Goal: Navigation & Orientation: Find specific page/section

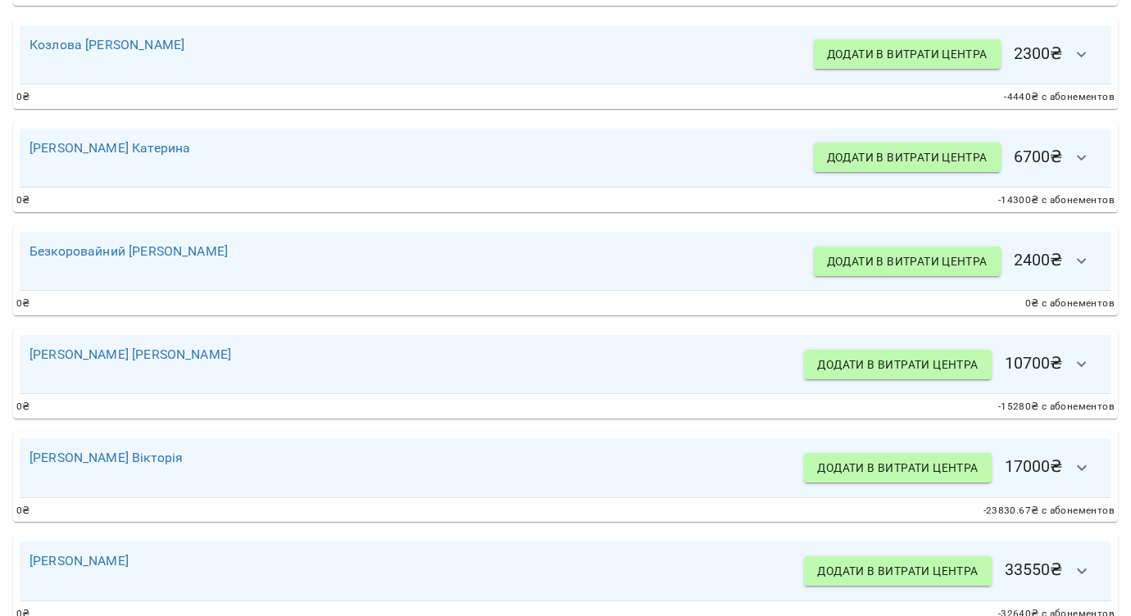
scroll to position [1753, 0]
click at [1082, 64] on icon "button" at bounding box center [1082, 54] width 20 height 20
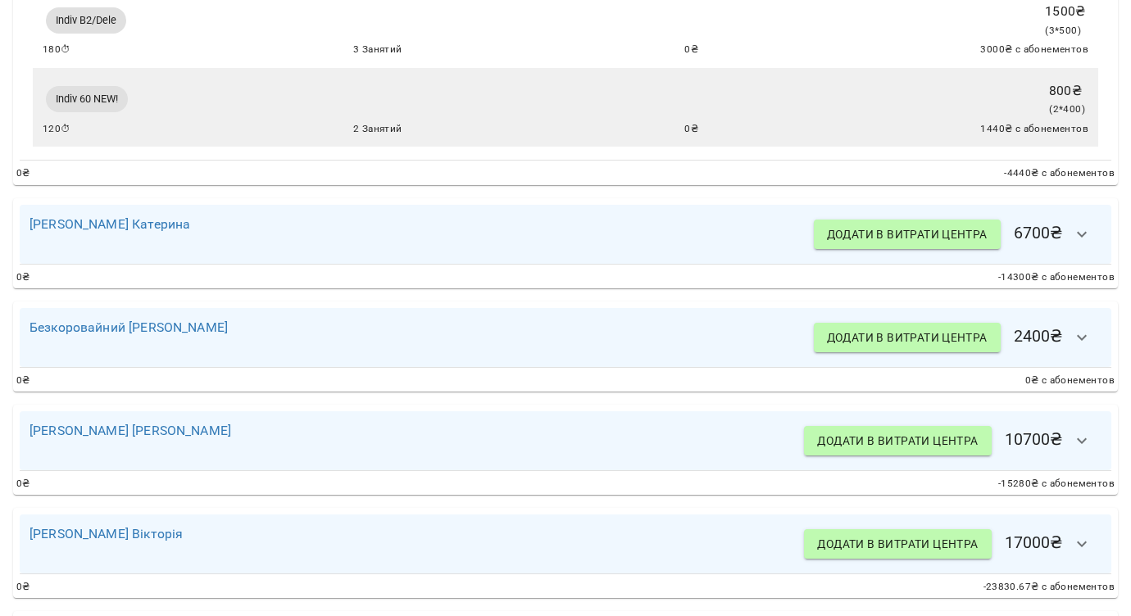
scroll to position [1861, 0]
click at [1088, 243] on icon "button" at bounding box center [1082, 234] width 20 height 20
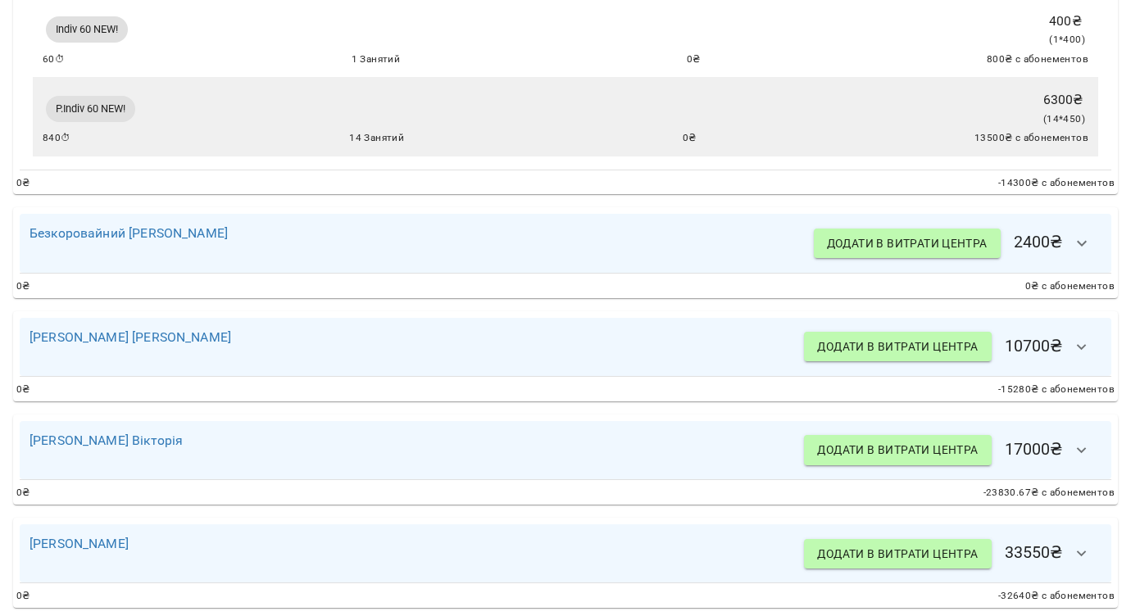
scroll to position [2141, 0]
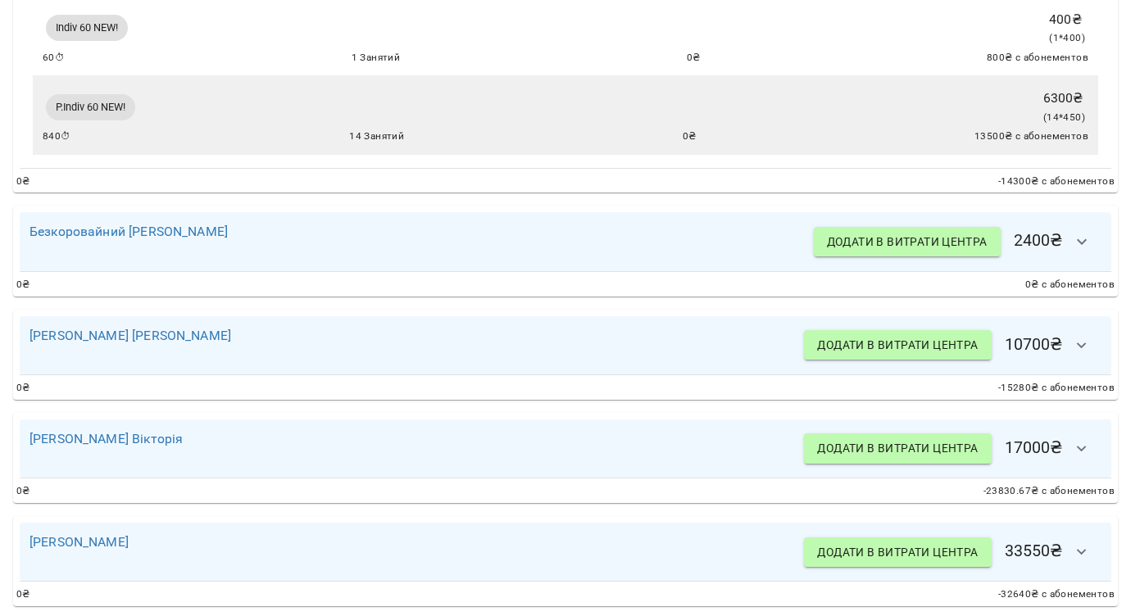
click at [1088, 252] on icon "button" at bounding box center [1082, 242] width 20 height 20
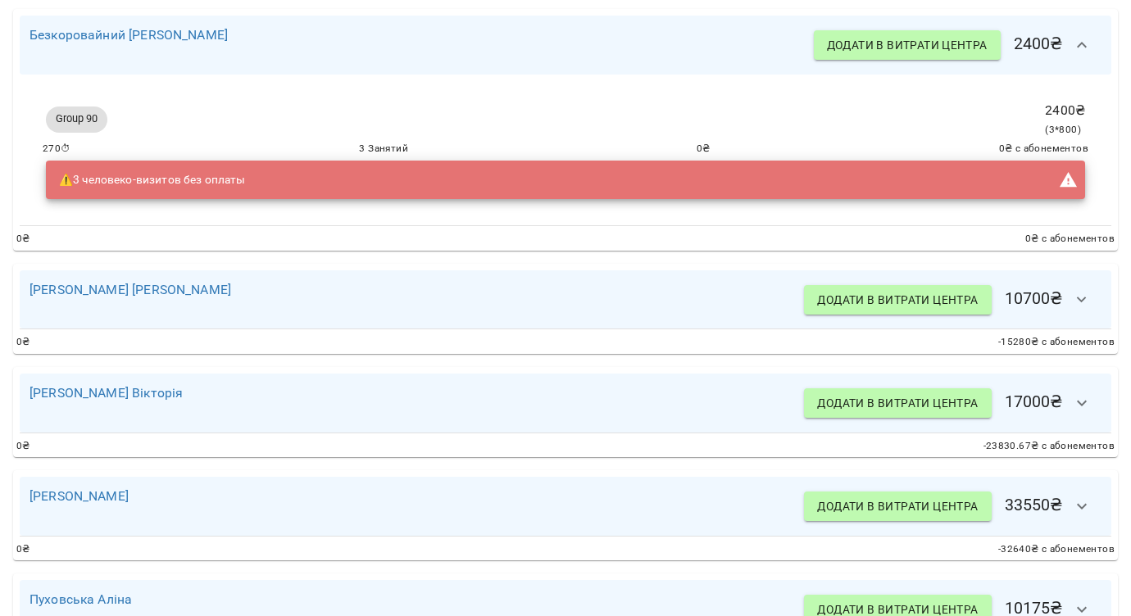
scroll to position [2346, 0]
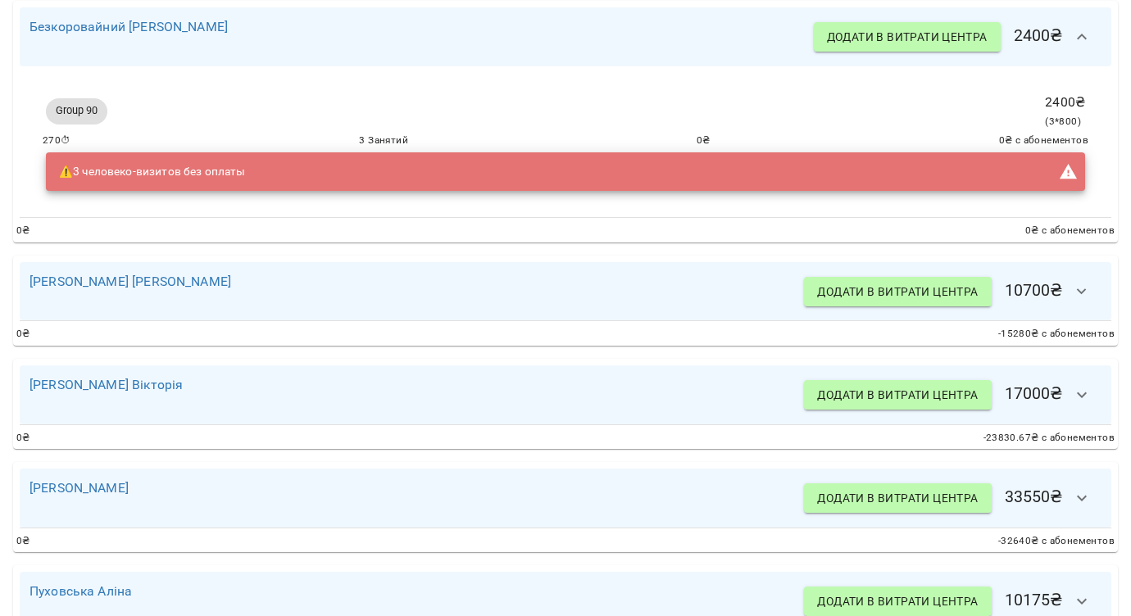
click at [1085, 302] on icon "button" at bounding box center [1082, 292] width 20 height 20
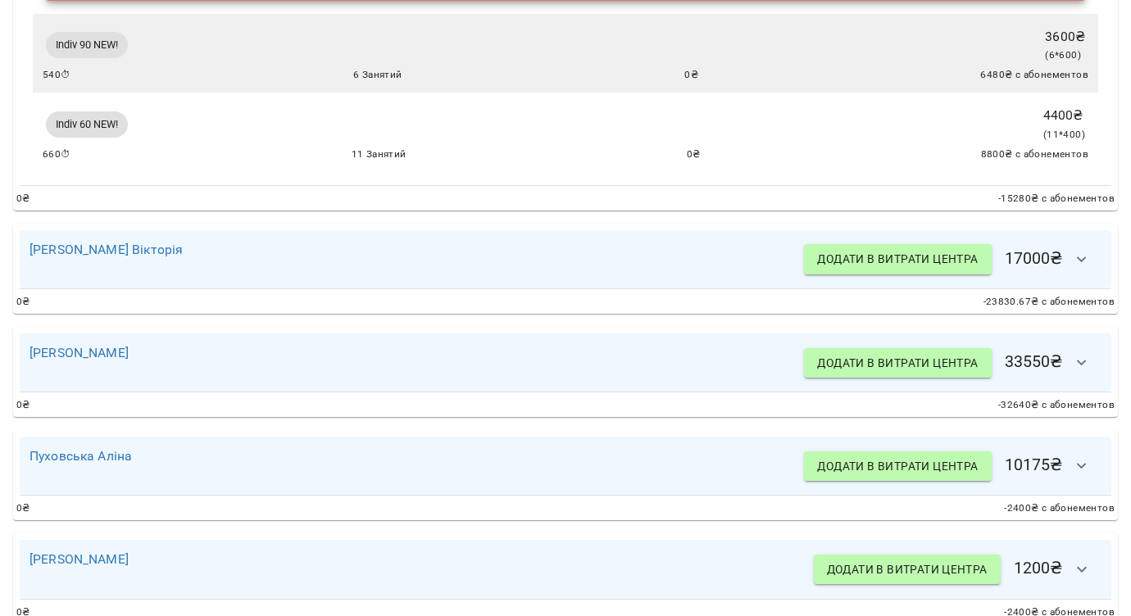
scroll to position [2792, 0]
click at [1092, 279] on button "button" at bounding box center [1081, 258] width 39 height 39
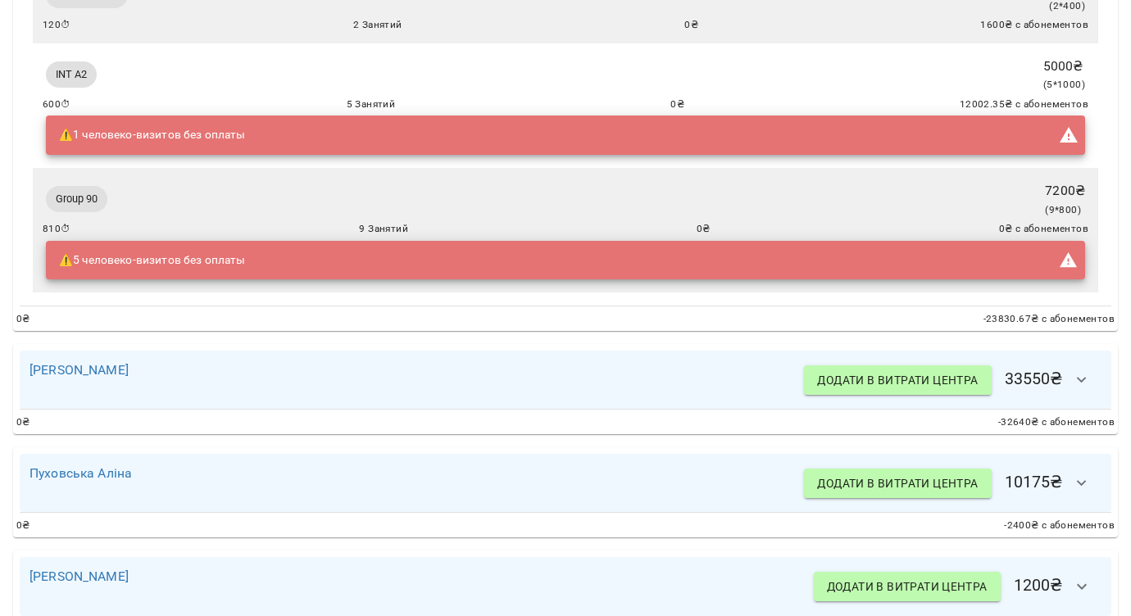
scroll to position [3240, 0]
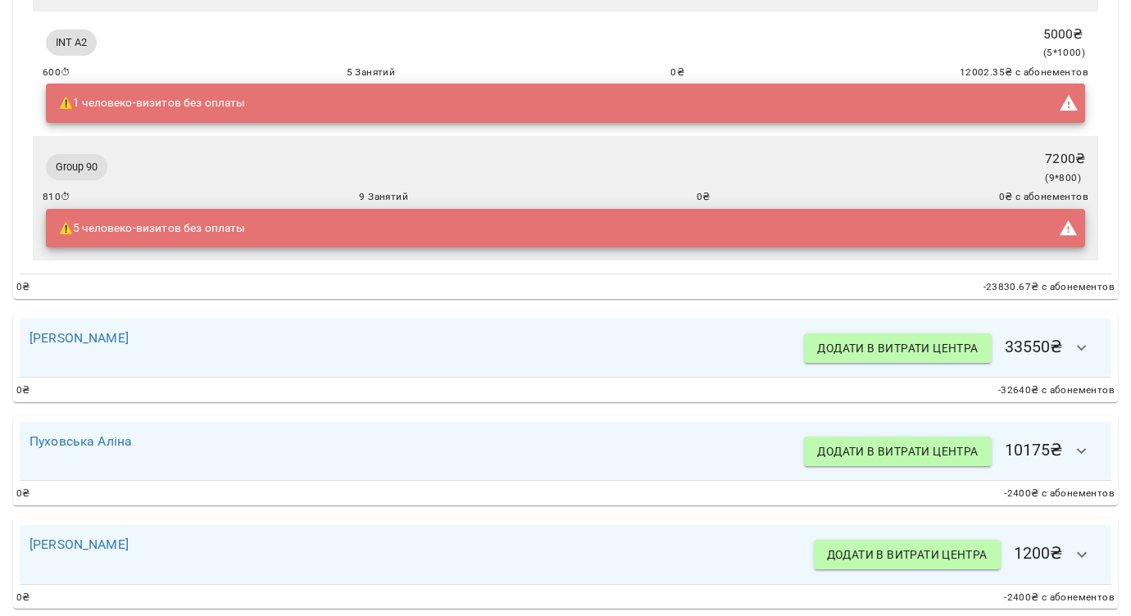
click at [1086, 358] on icon "button" at bounding box center [1082, 348] width 20 height 20
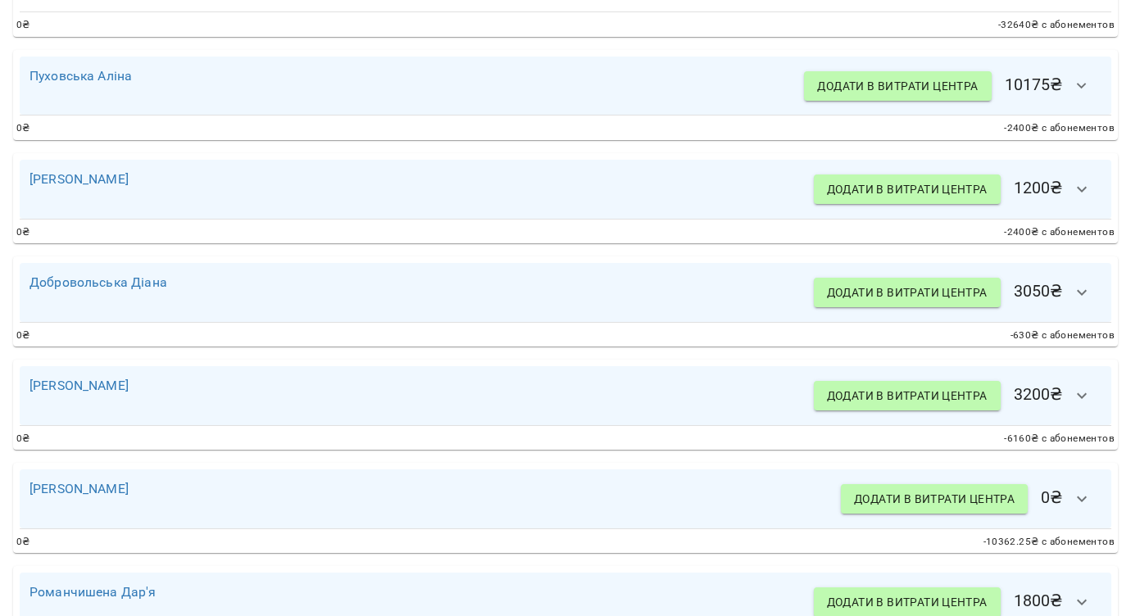
scroll to position [4336, 0]
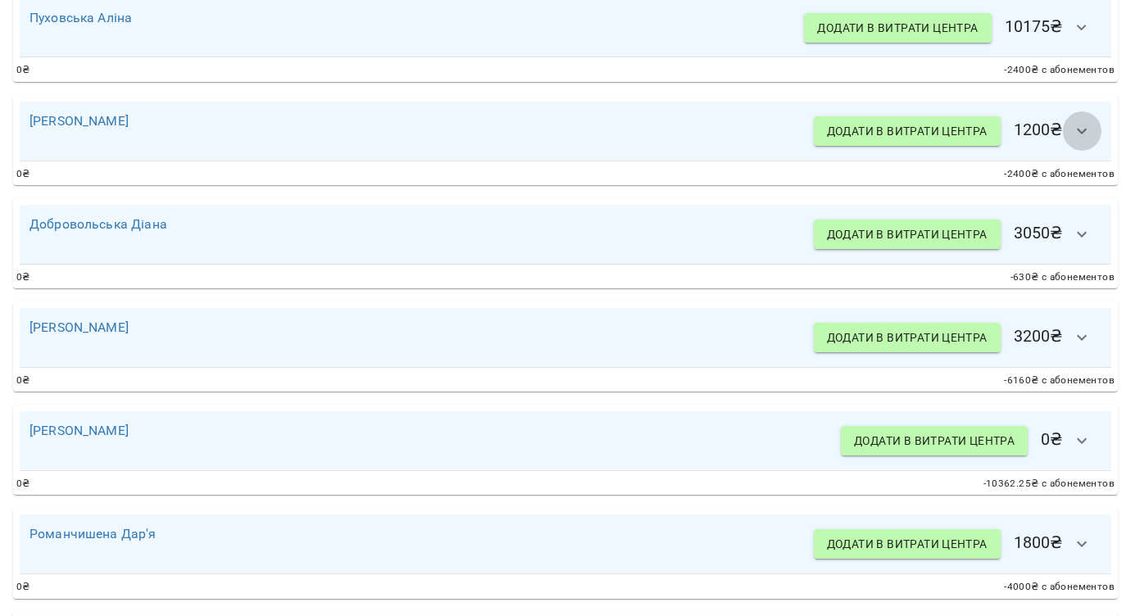
click at [1081, 141] on icon "button" at bounding box center [1082, 131] width 20 height 20
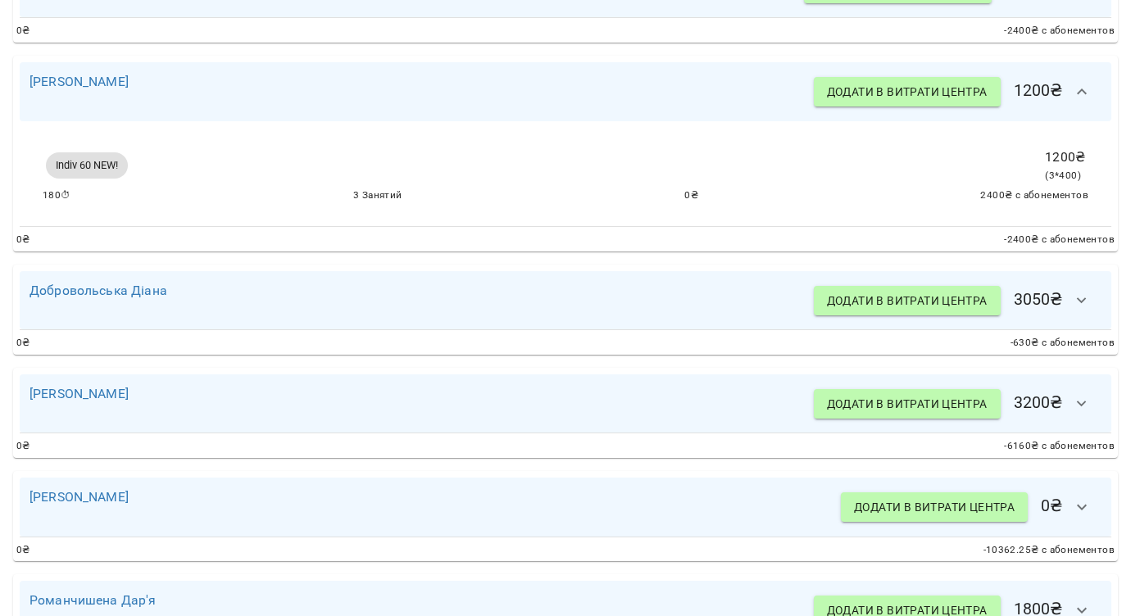
scroll to position [4377, 0]
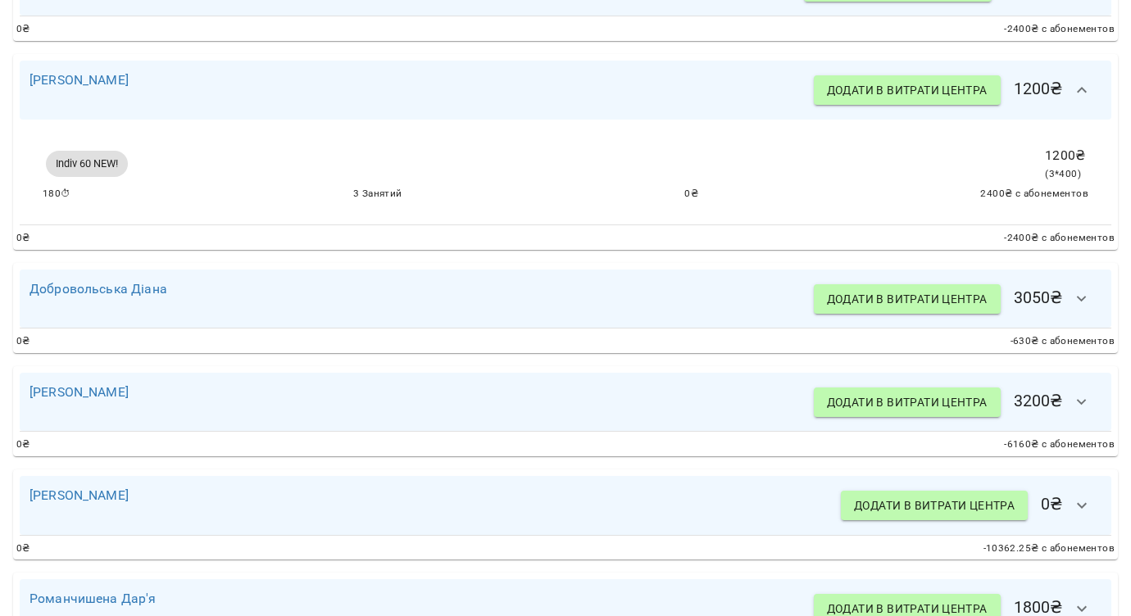
click at [1080, 309] on icon "button" at bounding box center [1082, 299] width 20 height 20
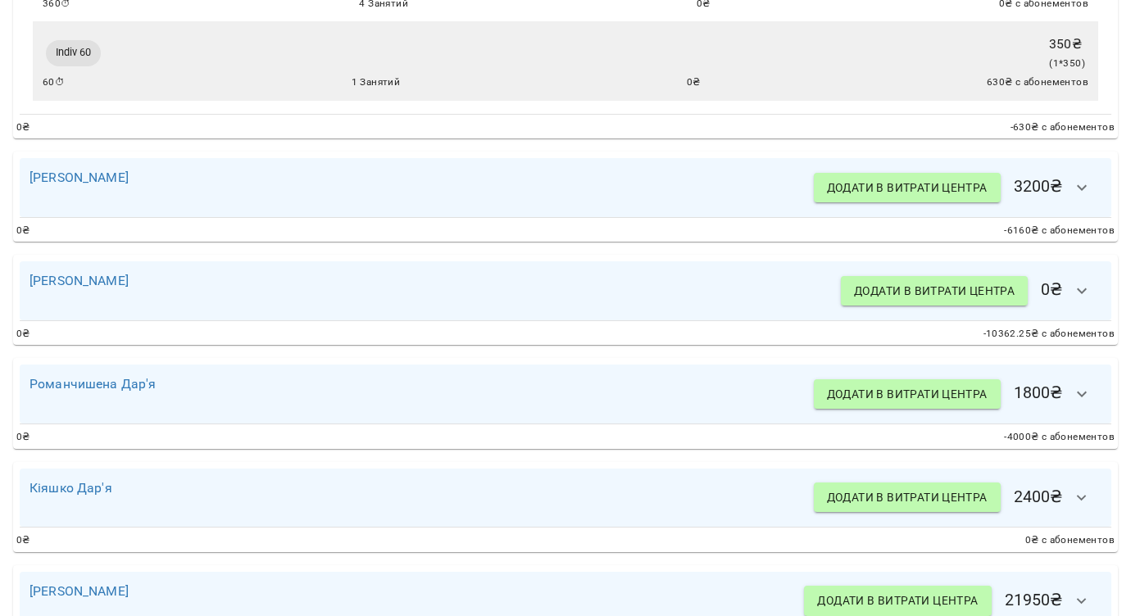
scroll to position [4781, 0]
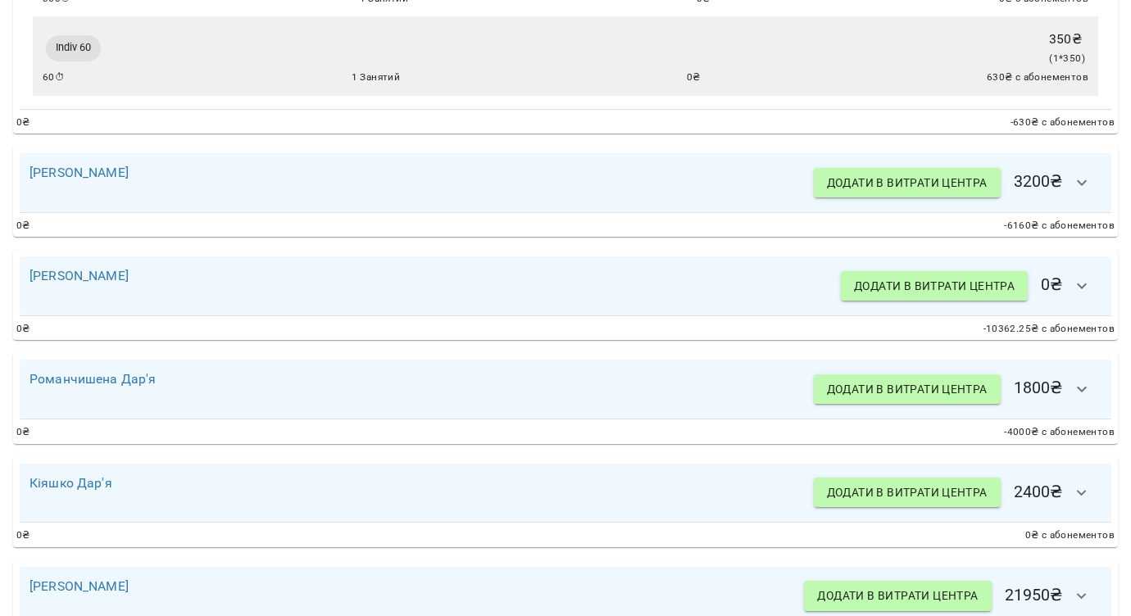
click at [1087, 193] on icon "button" at bounding box center [1082, 183] width 20 height 20
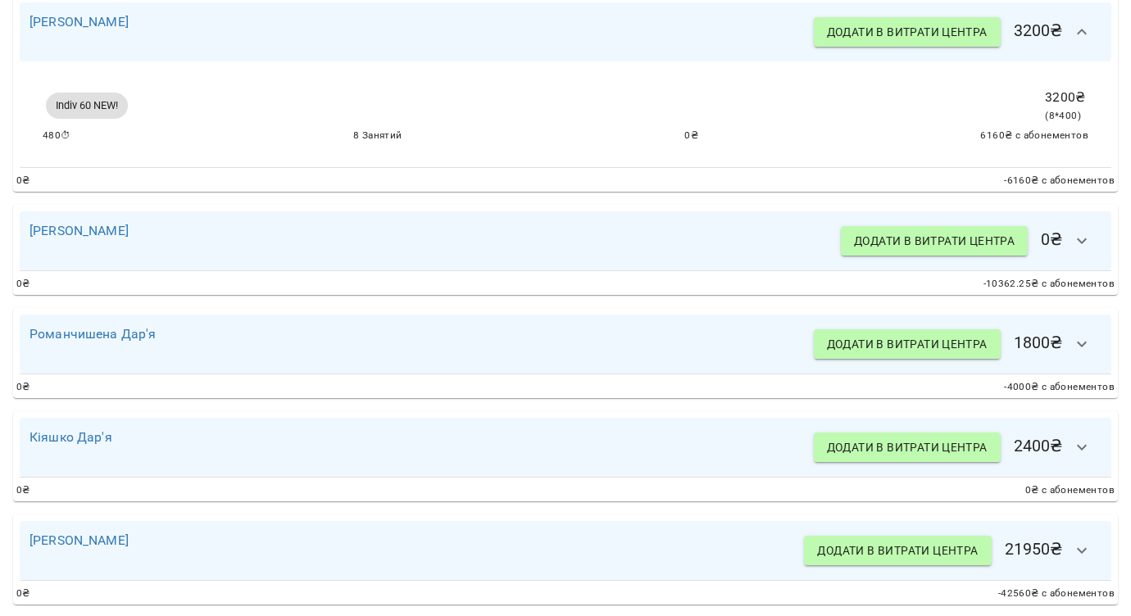
scroll to position [4933, 0]
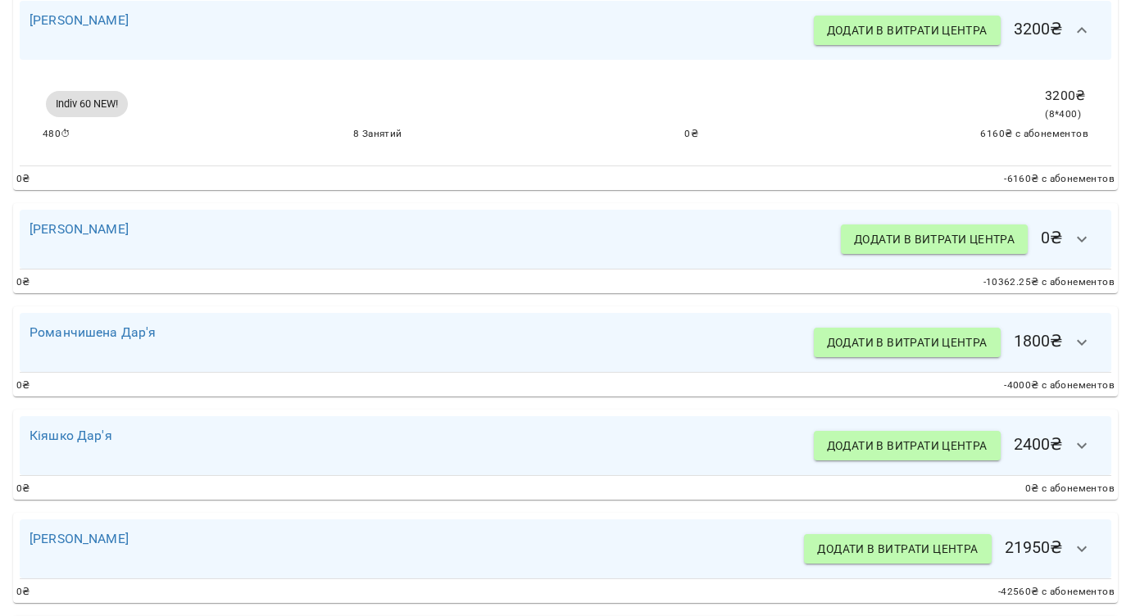
click at [1088, 259] on button "button" at bounding box center [1081, 239] width 39 height 39
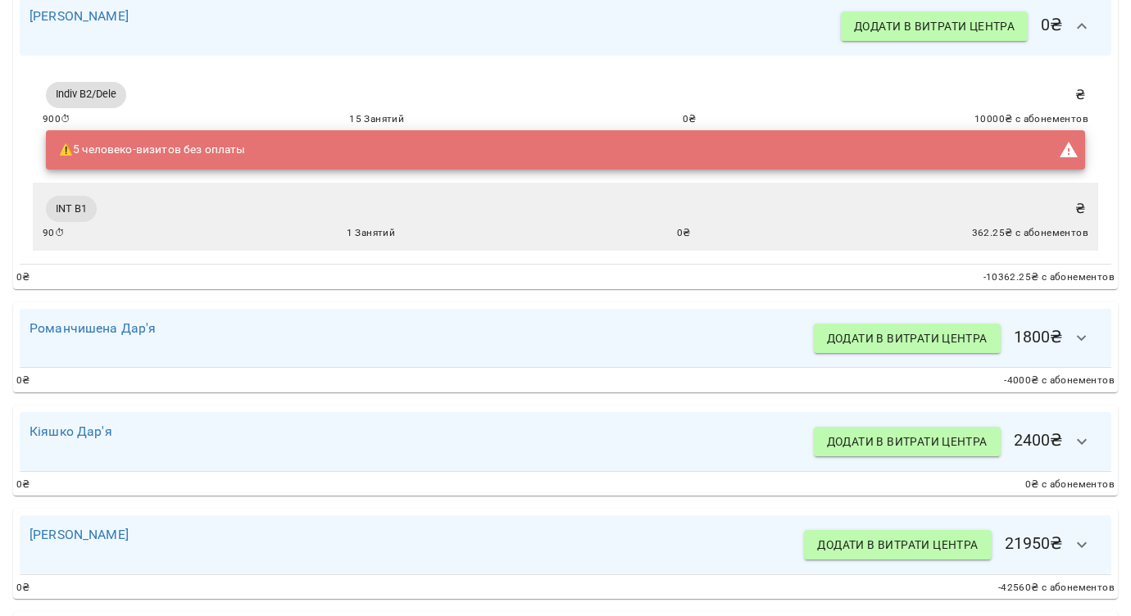
scroll to position [5267, 0]
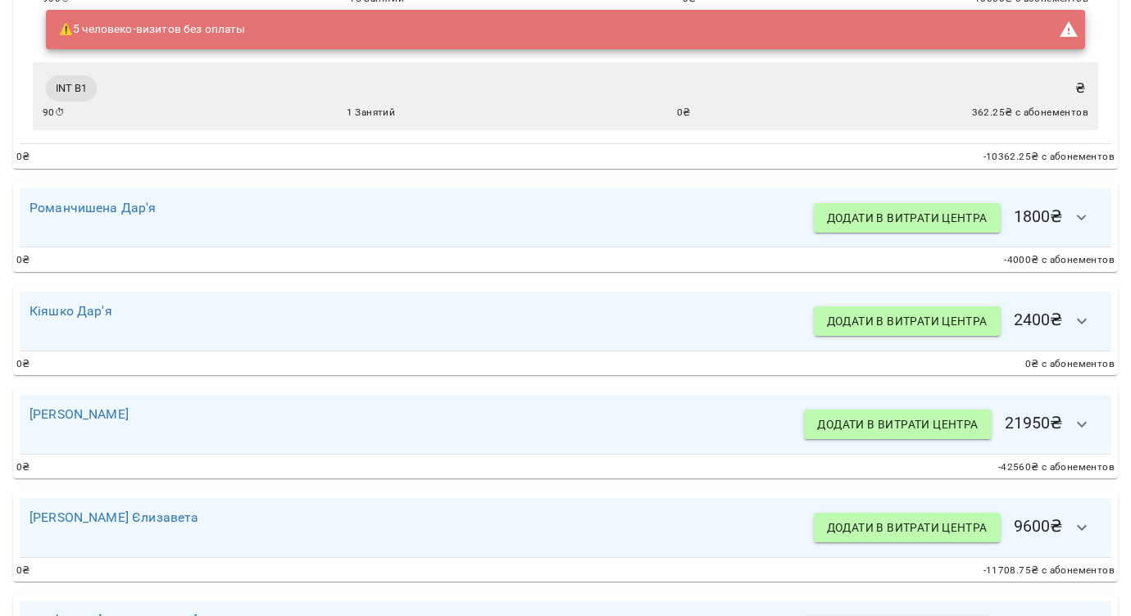
click at [1081, 220] on icon "button" at bounding box center [1082, 218] width 10 height 6
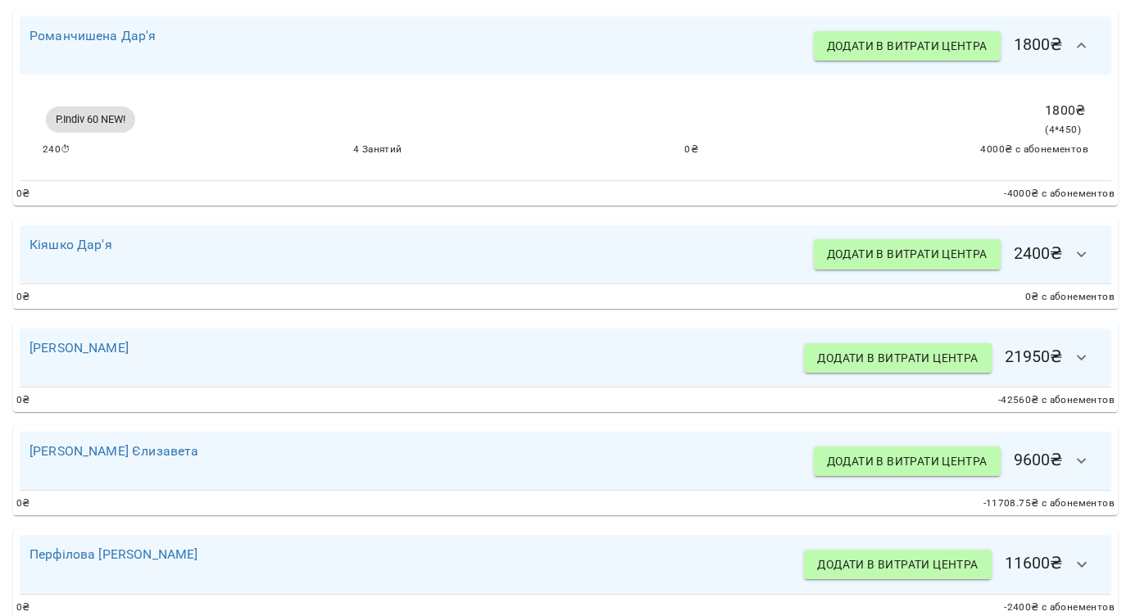
scroll to position [5440, 0]
click at [1089, 264] on icon "button" at bounding box center [1082, 254] width 20 height 20
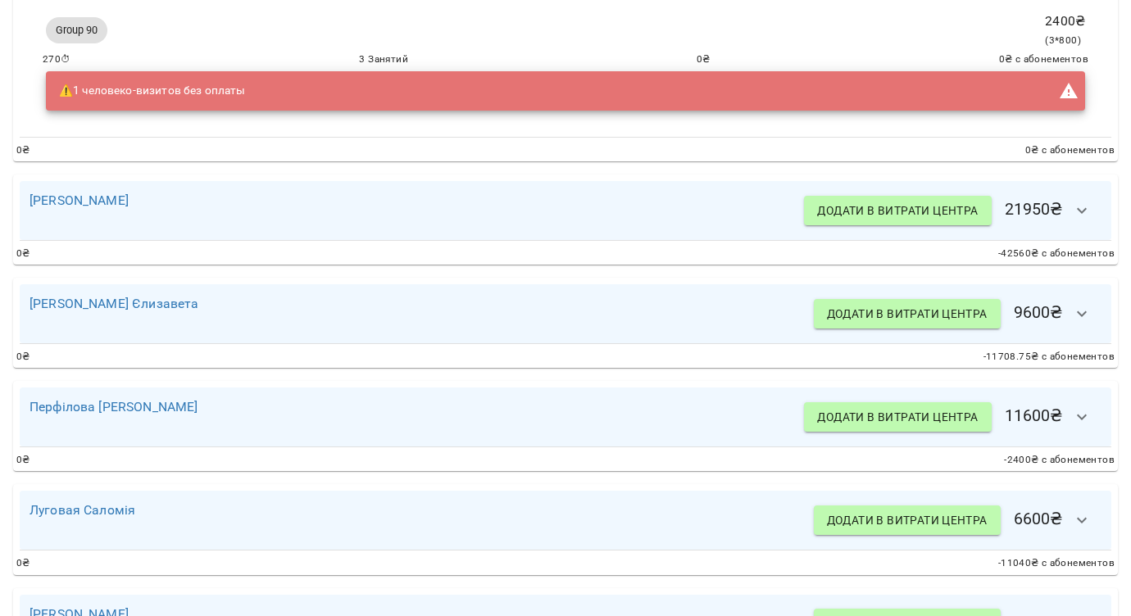
scroll to position [5740, 0]
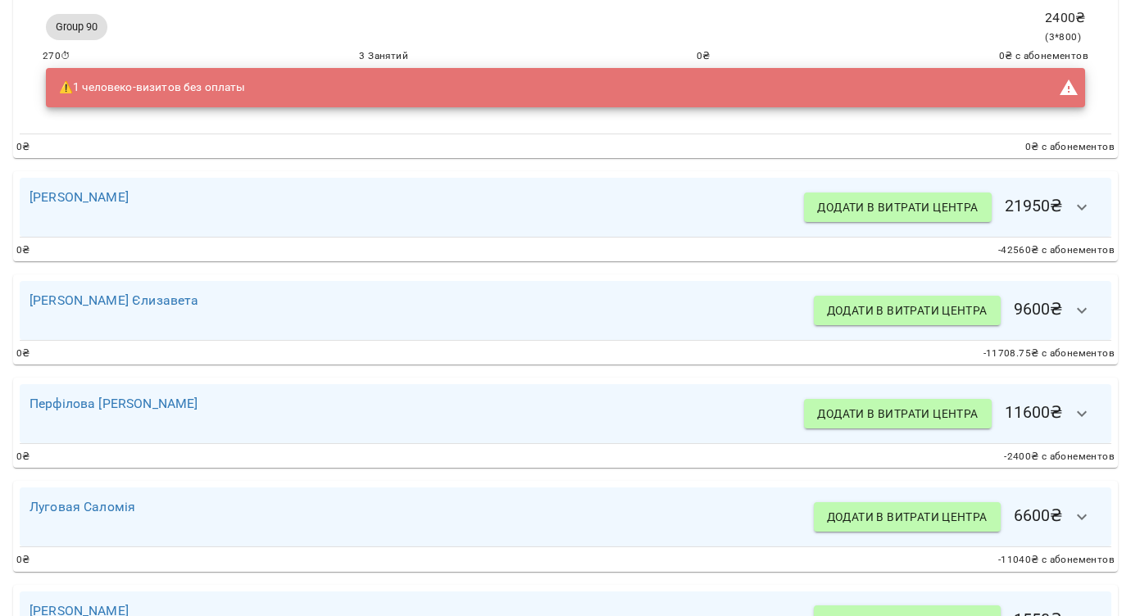
click at [1088, 217] on icon "button" at bounding box center [1082, 208] width 20 height 20
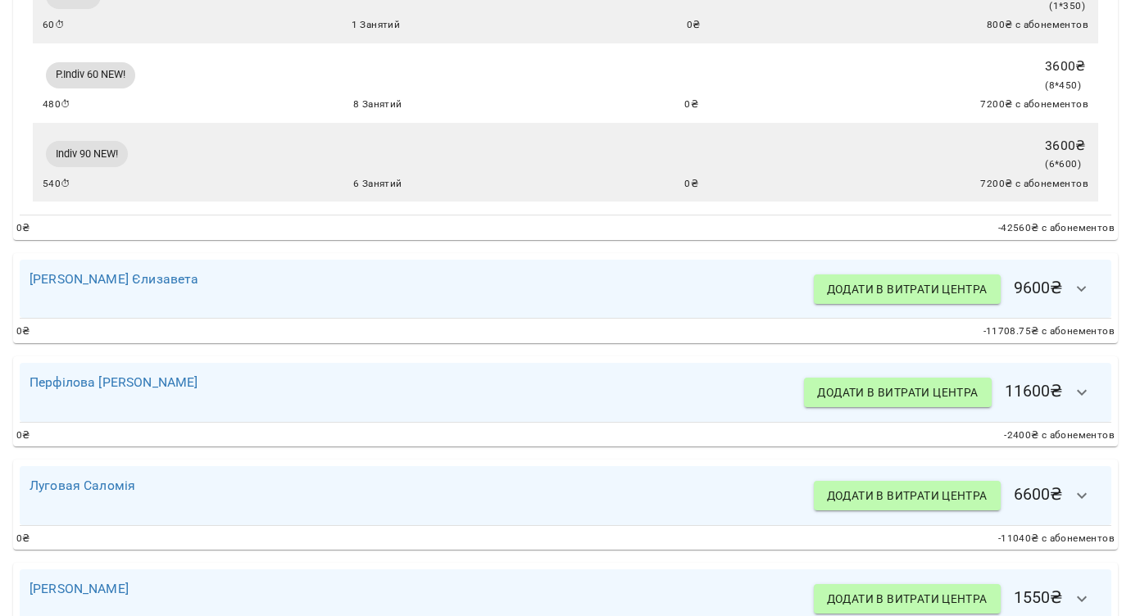
scroll to position [6114, 0]
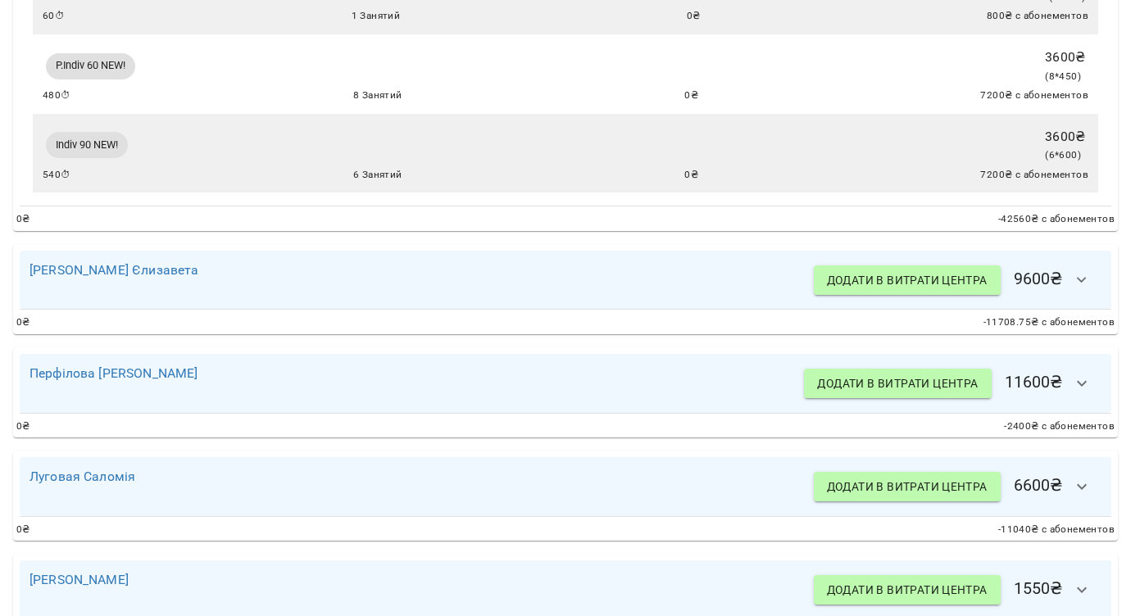
click at [1087, 290] on icon "button" at bounding box center [1082, 280] width 20 height 20
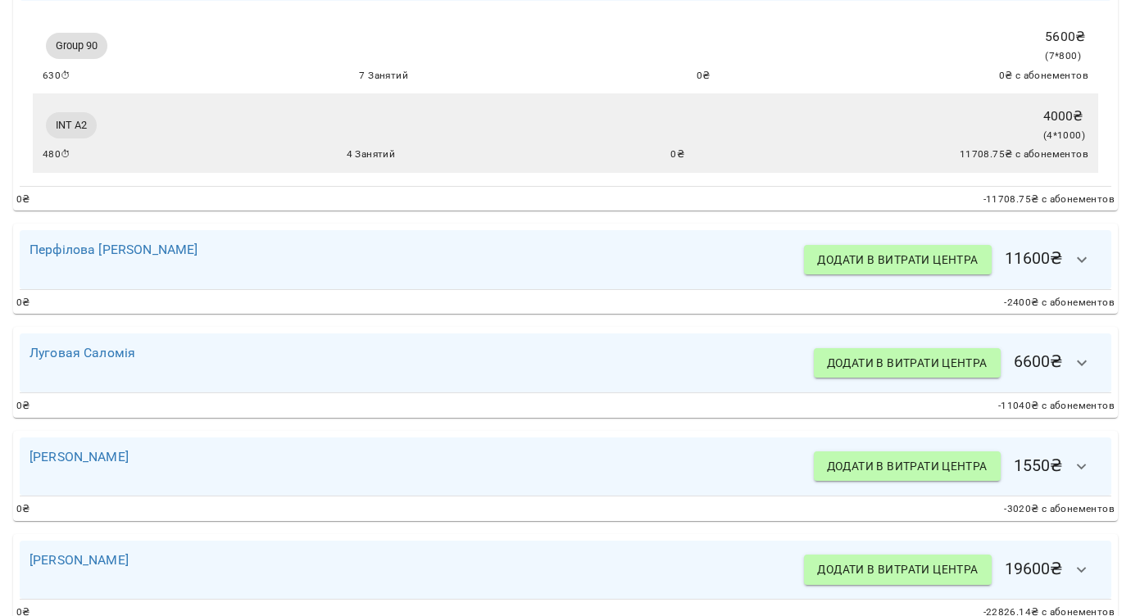
scroll to position [6435, 0]
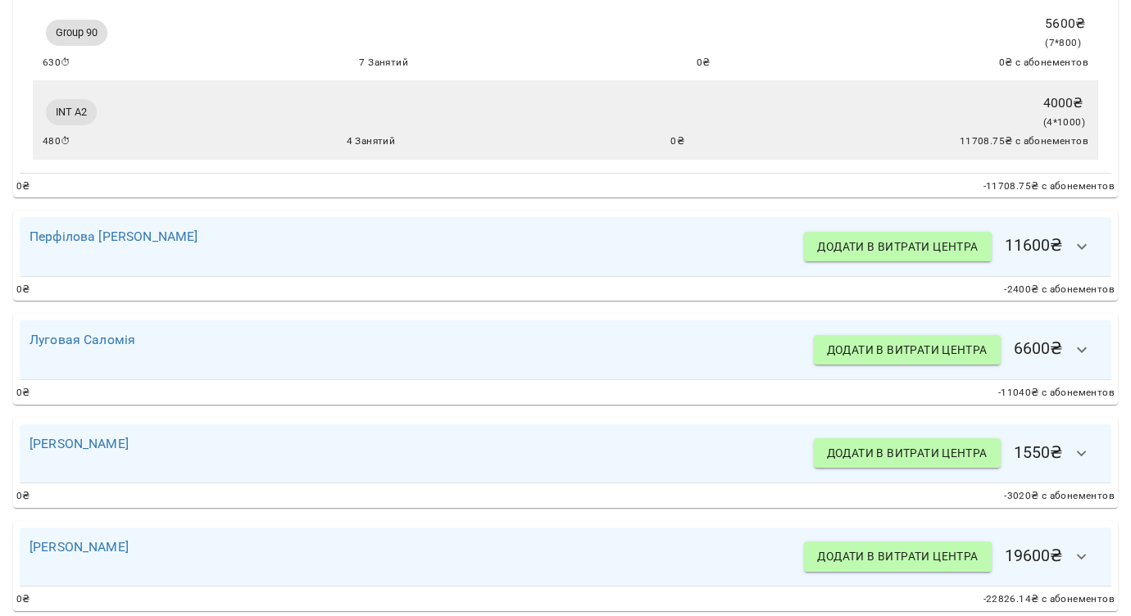
click at [1088, 257] on icon "button" at bounding box center [1082, 247] width 20 height 20
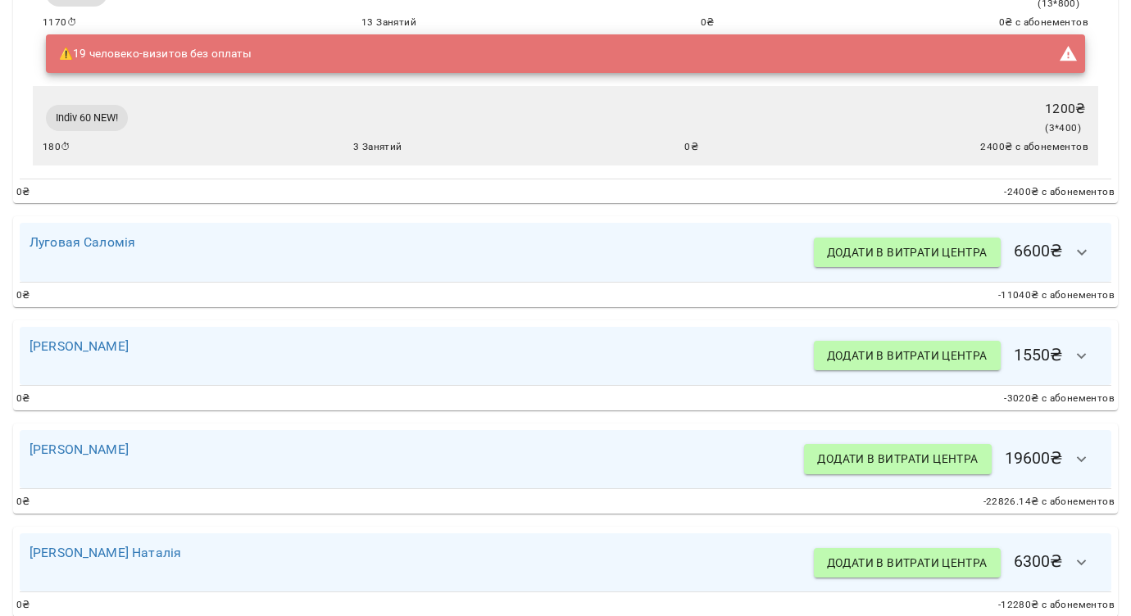
scroll to position [6767, 0]
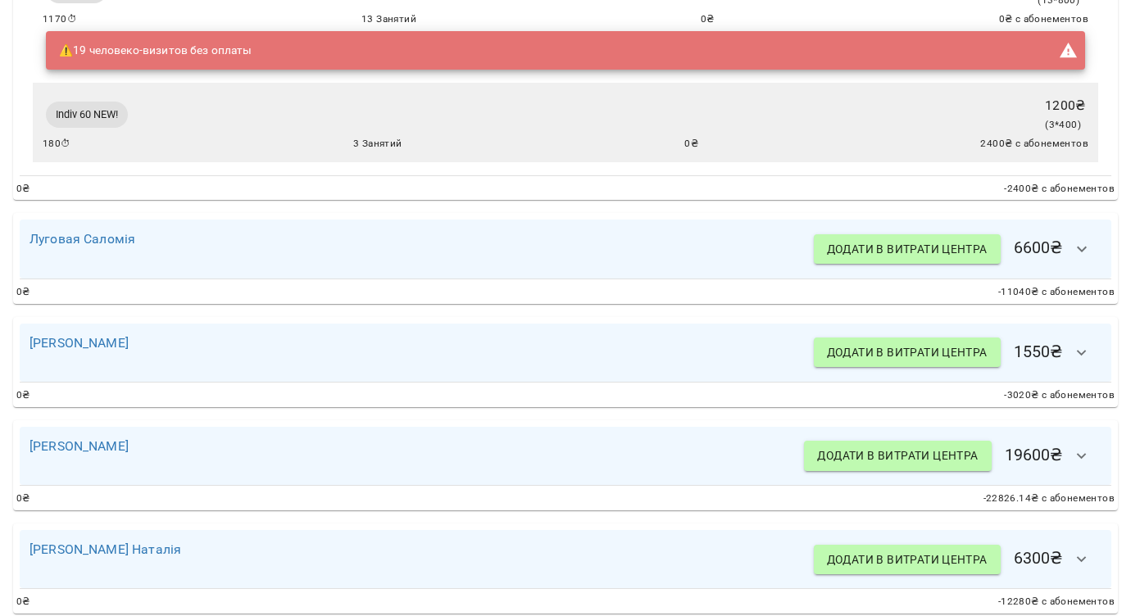
click at [1088, 259] on icon "button" at bounding box center [1082, 249] width 20 height 20
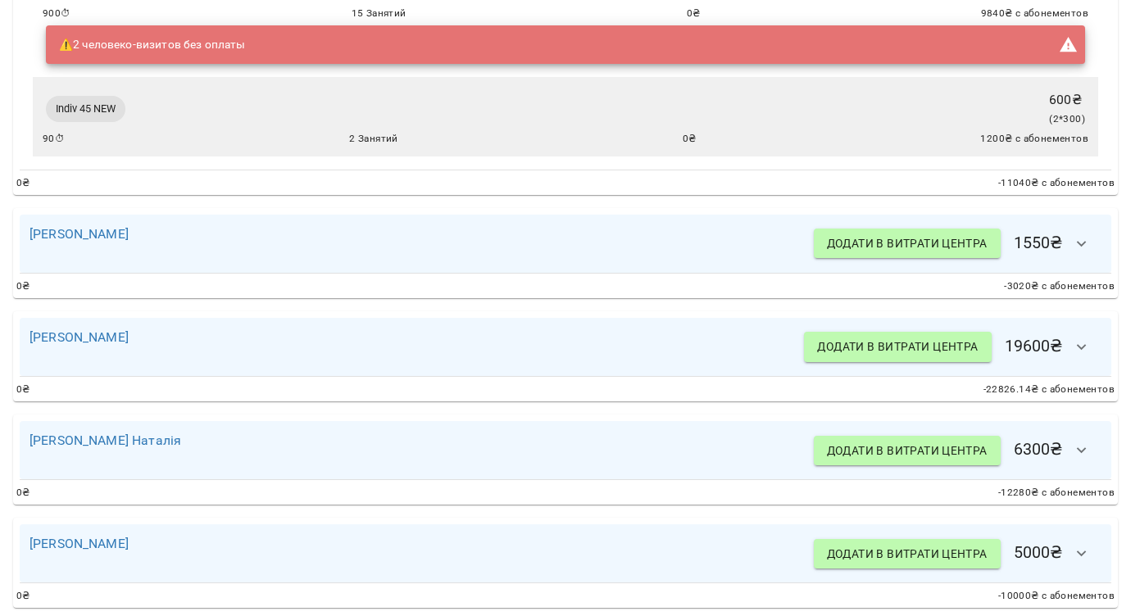
scroll to position [7111, 0]
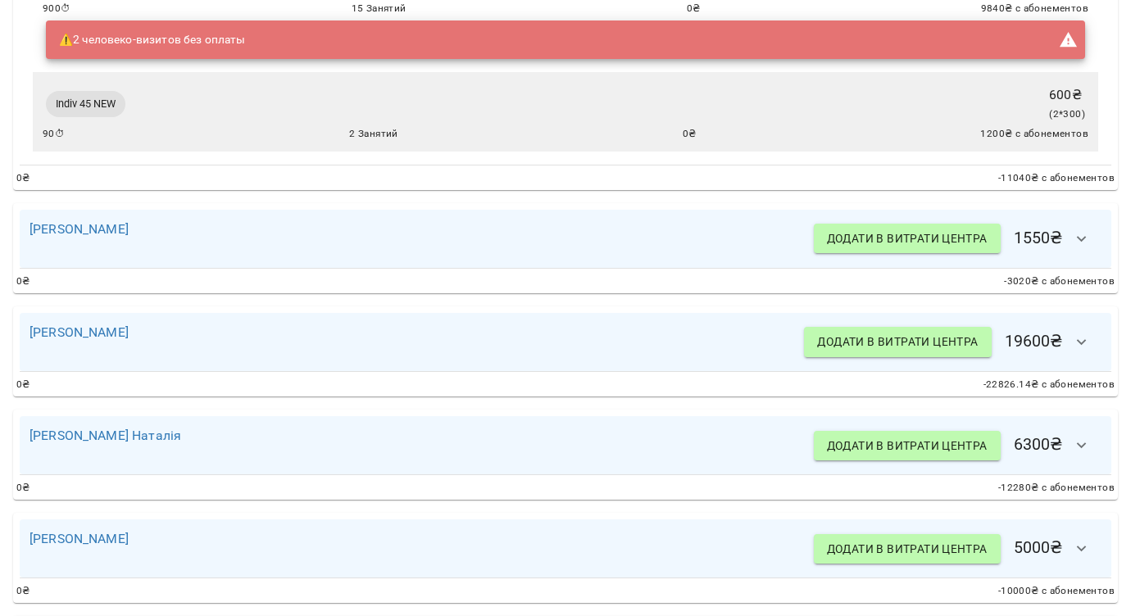
click at [1088, 249] on icon "button" at bounding box center [1082, 239] width 20 height 20
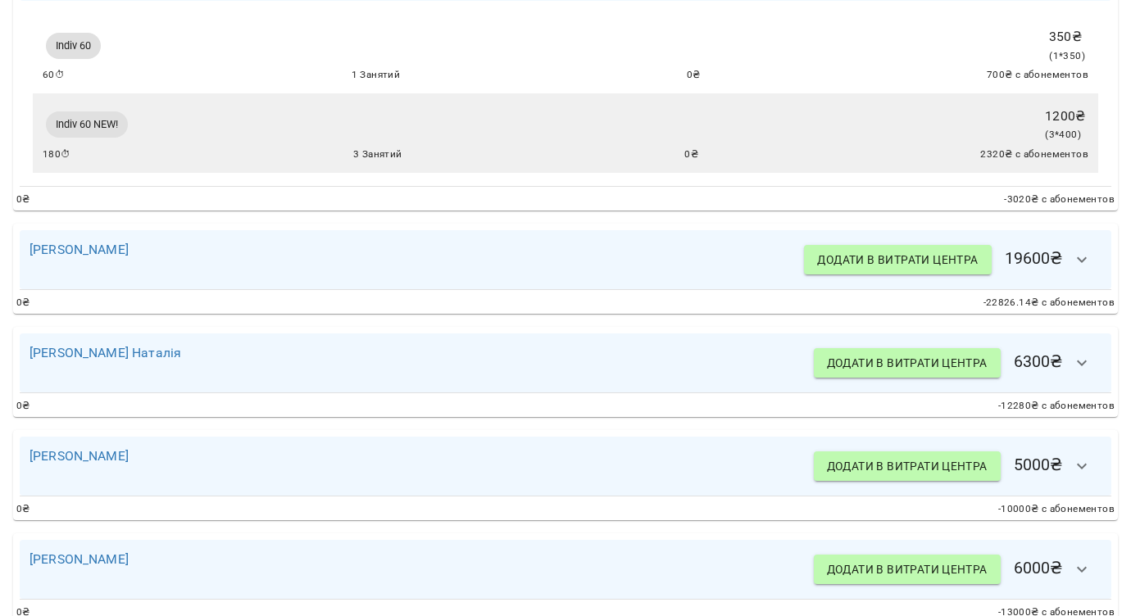
scroll to position [7399, 0]
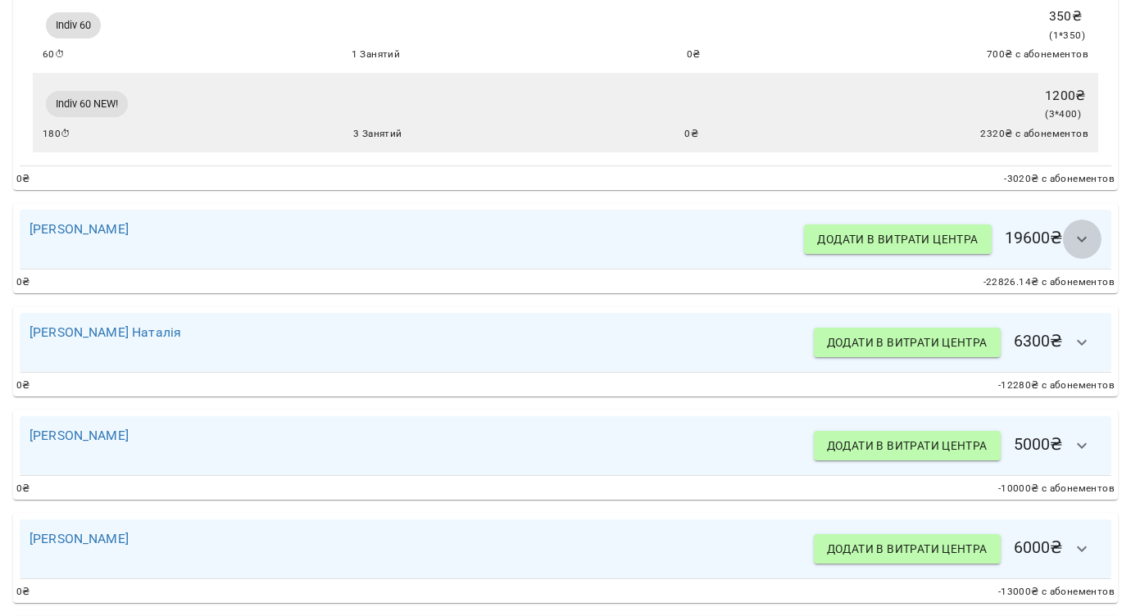
click at [1089, 249] on icon "button" at bounding box center [1082, 239] width 20 height 20
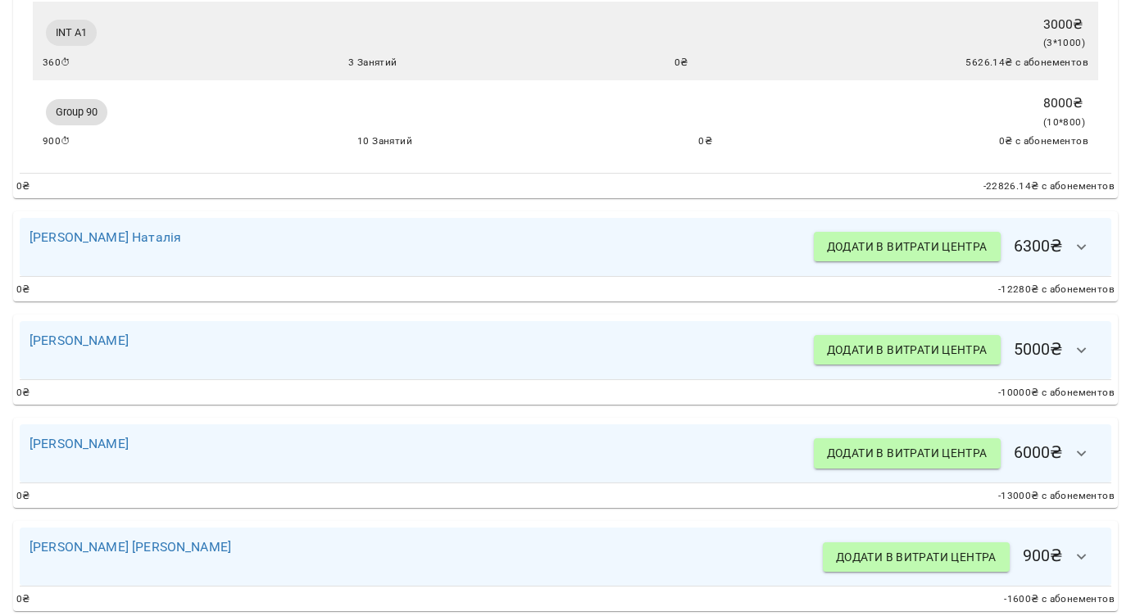
scroll to position [7918, 0]
click at [1089, 266] on button "button" at bounding box center [1081, 245] width 39 height 39
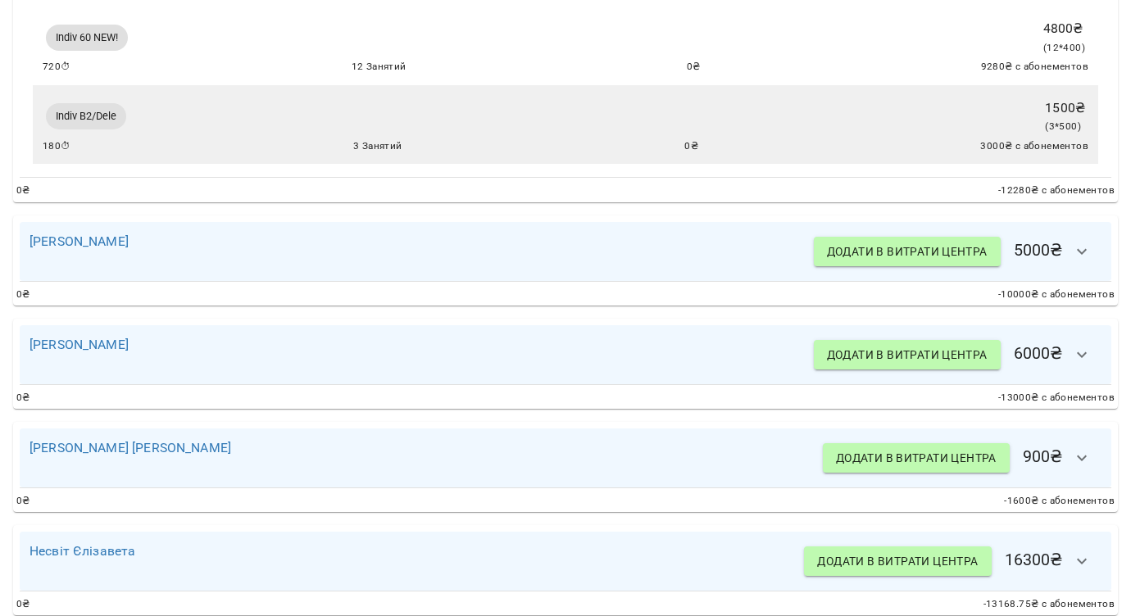
scroll to position [8221, 0]
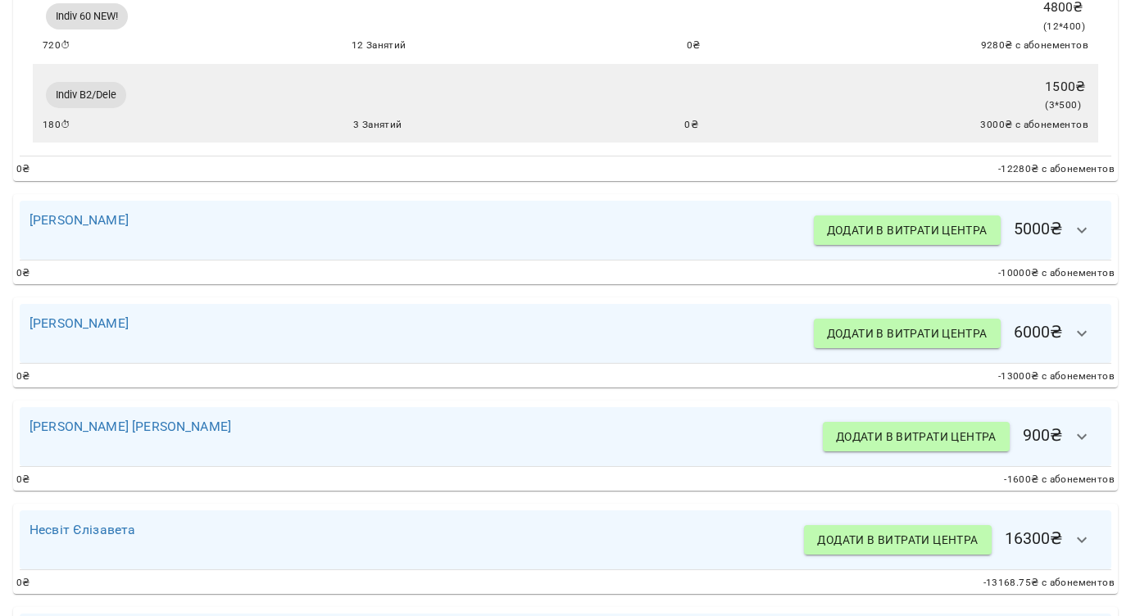
click at [1089, 240] on icon "button" at bounding box center [1082, 230] width 20 height 20
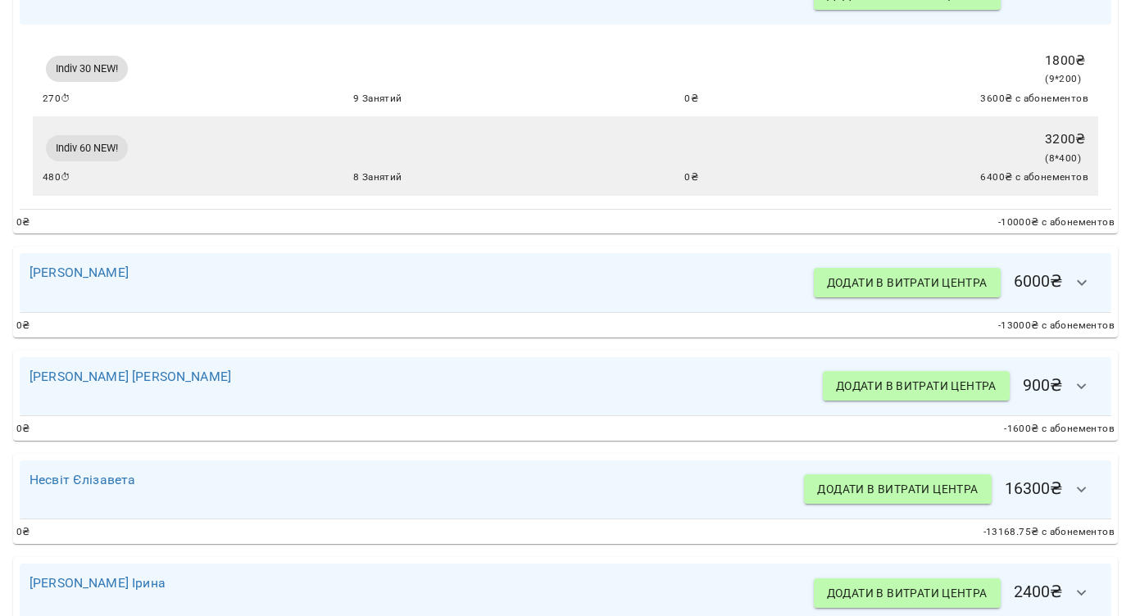
scroll to position [8457, 0]
click at [1079, 292] on icon "button" at bounding box center [1082, 282] width 20 height 20
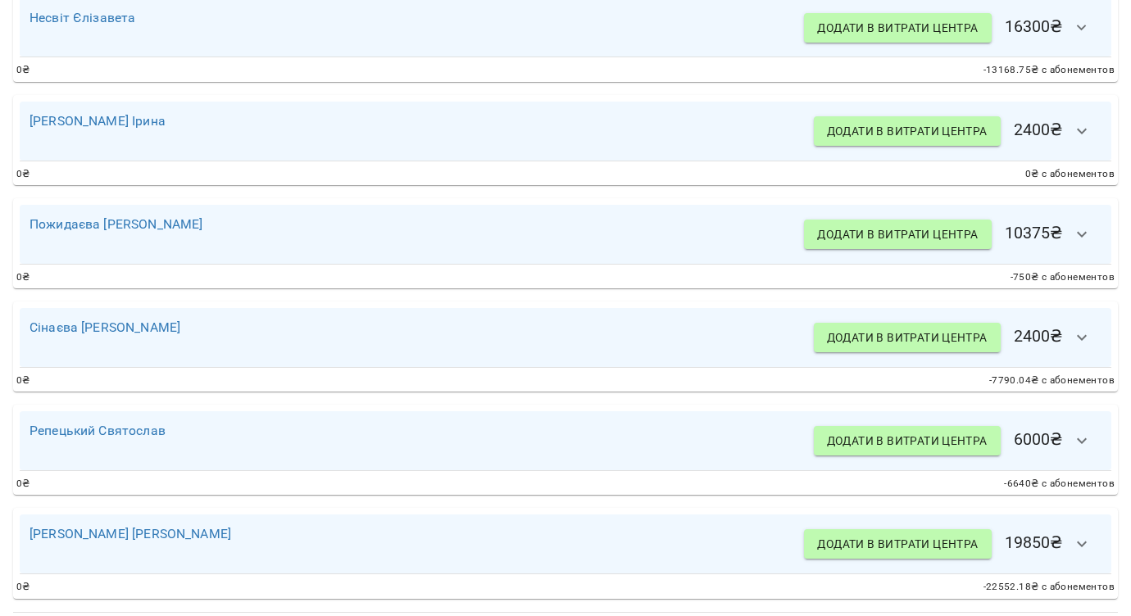
scroll to position [9340, 0]
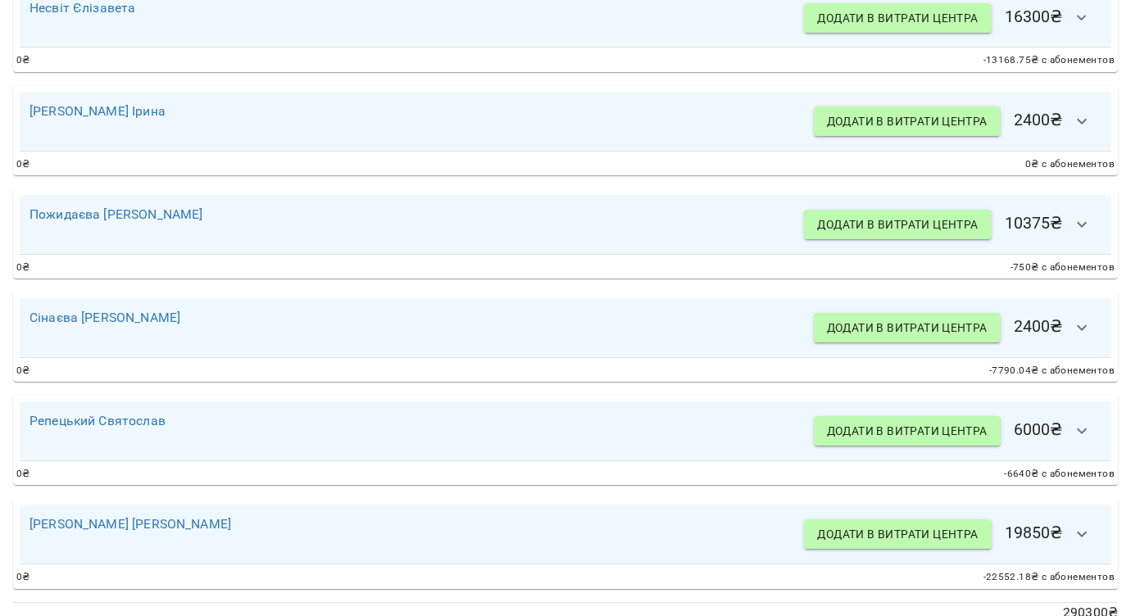
click at [1079, 28] on icon "button" at bounding box center [1082, 18] width 20 height 20
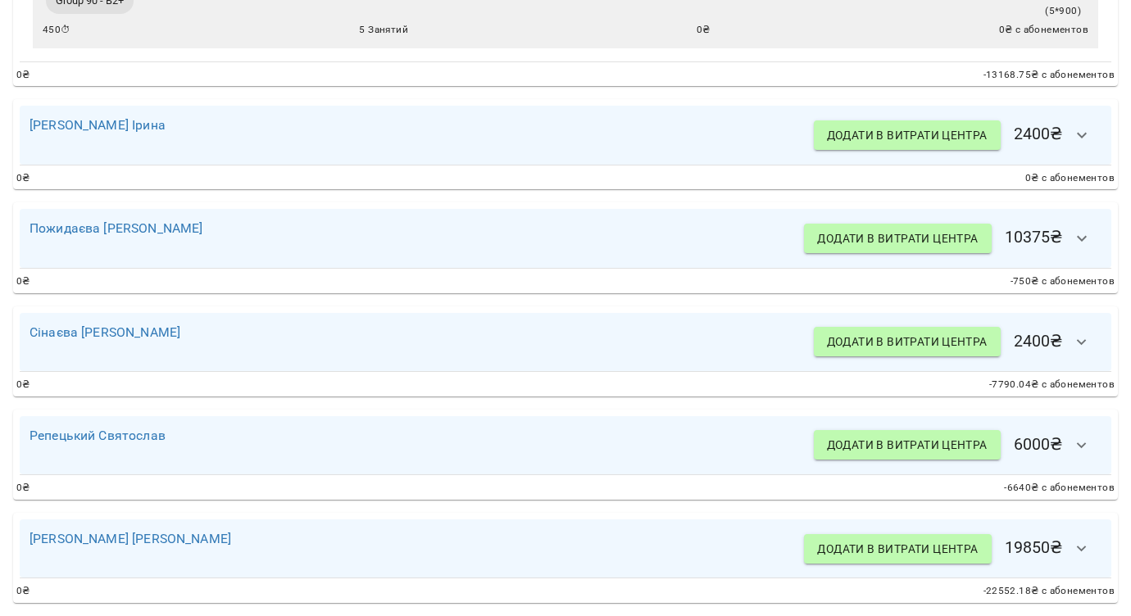
scroll to position [9727, 0]
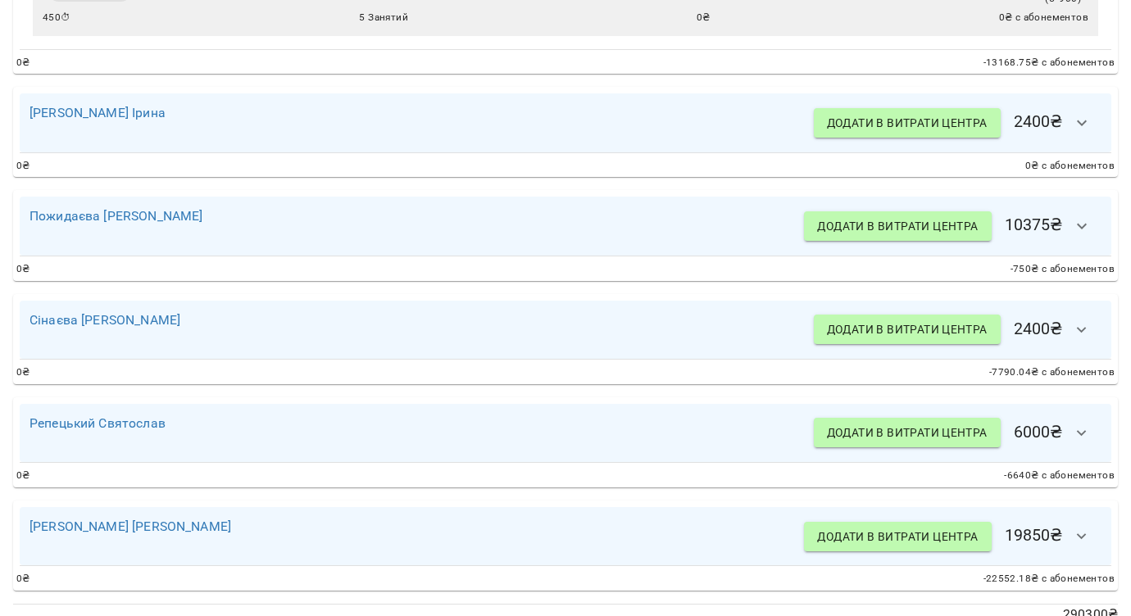
click at [1088, 133] on icon "button" at bounding box center [1082, 123] width 20 height 20
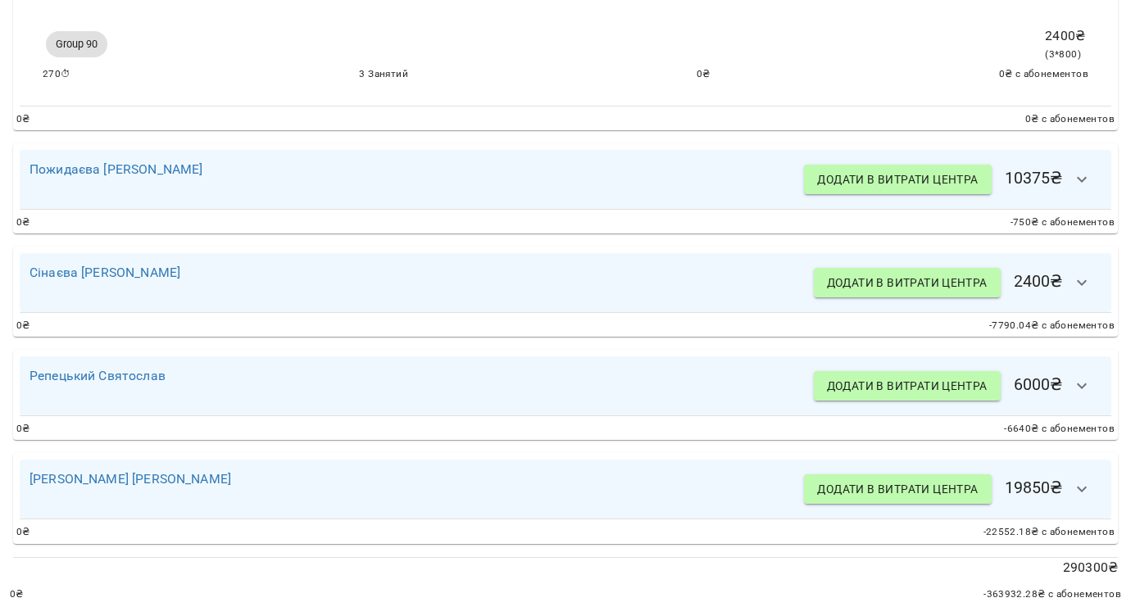
scroll to position [9889, 0]
click at [1085, 189] on icon "button" at bounding box center [1082, 180] width 20 height 20
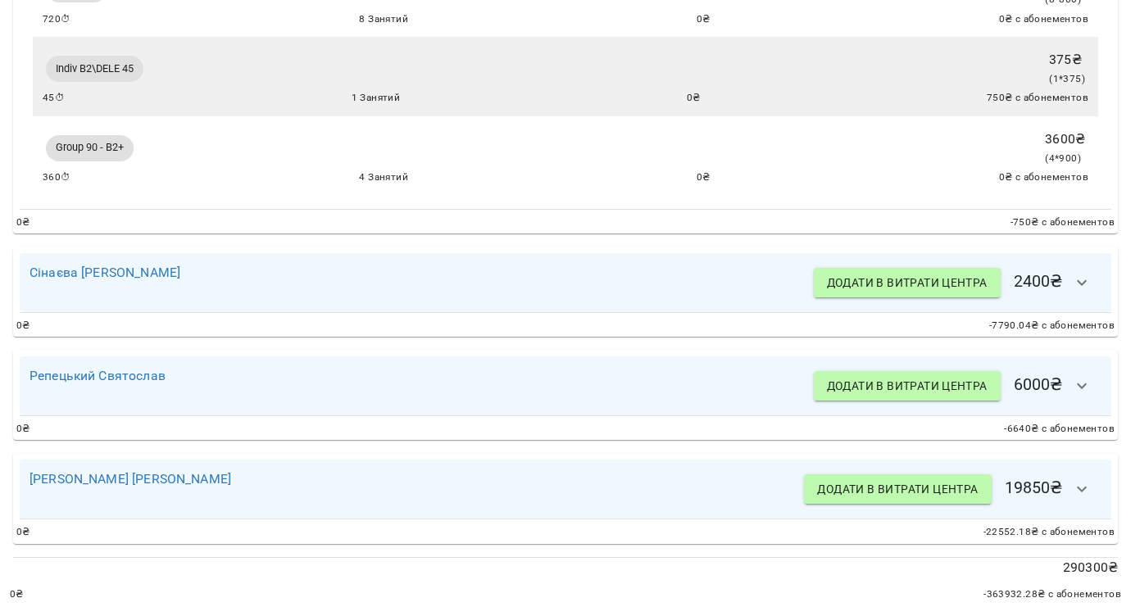
scroll to position [10219, 0]
click at [1083, 290] on icon "button" at bounding box center [1082, 283] width 20 height 20
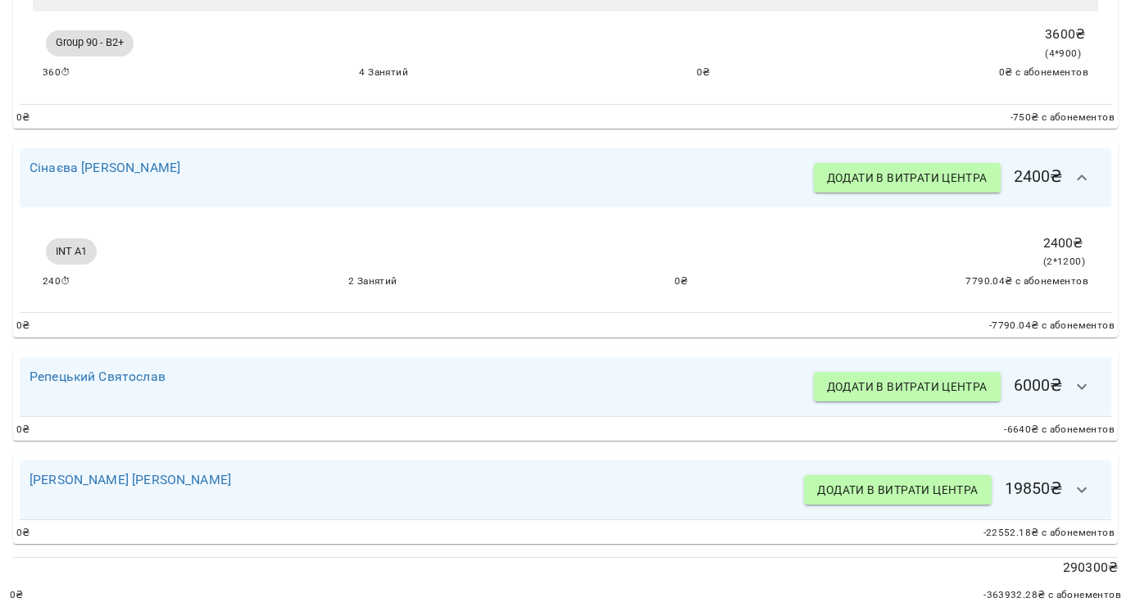
scroll to position [10323, 0]
click at [1094, 397] on button "button" at bounding box center [1081, 386] width 39 height 39
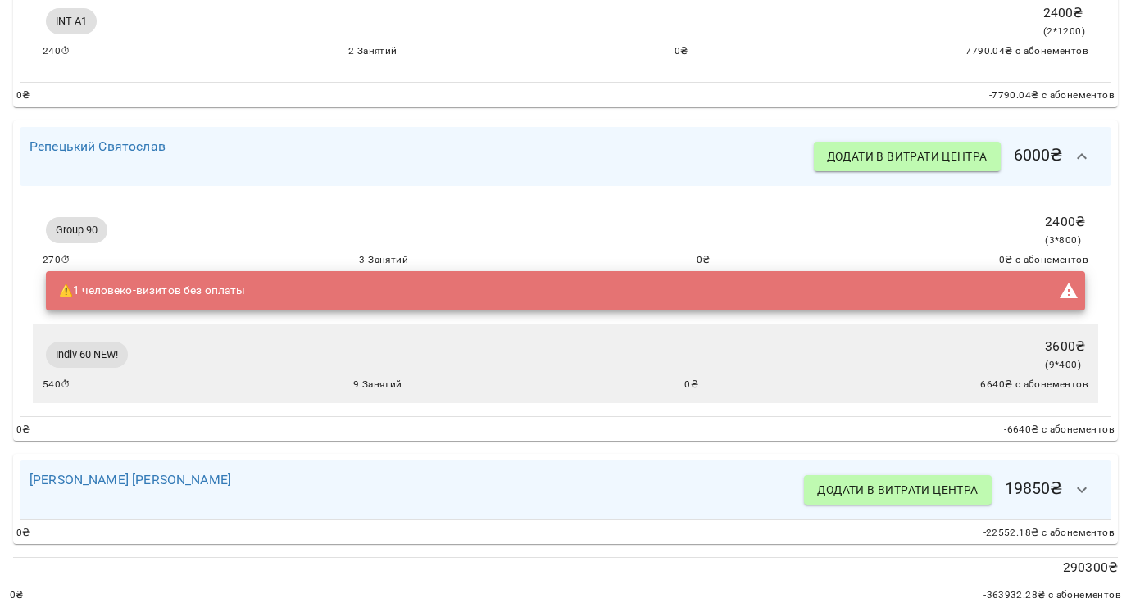
scroll to position [10557, 0]
click at [1078, 499] on icon "button" at bounding box center [1082, 490] width 20 height 20
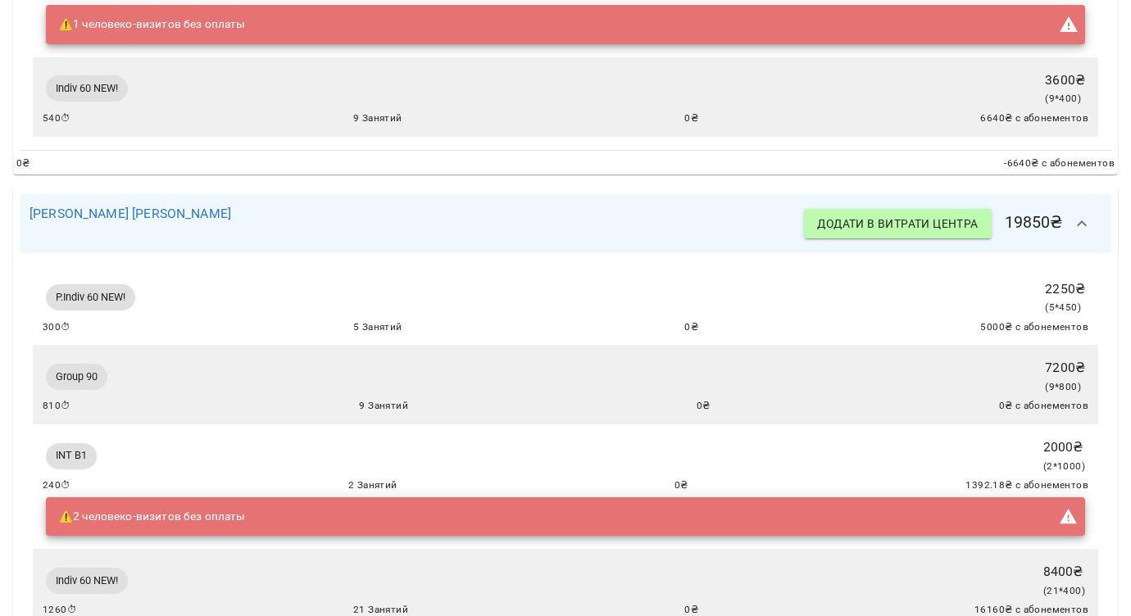
scroll to position [10951, 0]
